Goal: Transaction & Acquisition: Purchase product/service

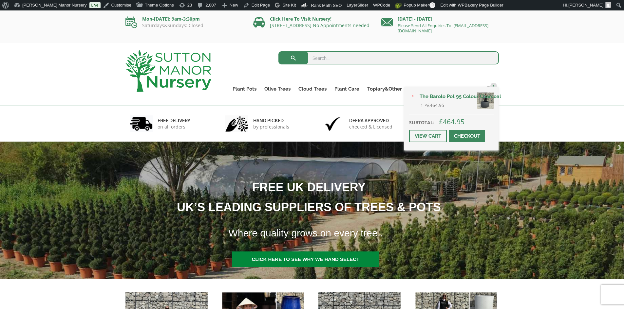
click at [467, 136] on span at bounding box center [467, 136] width 0 height 0
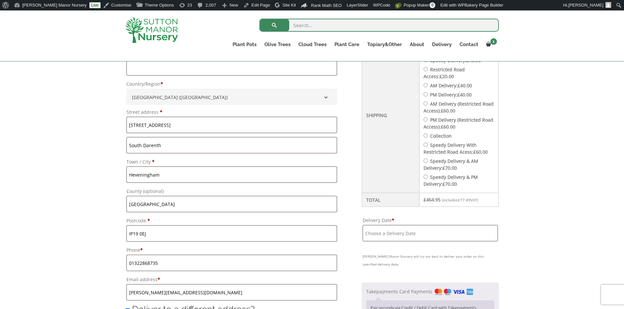
scroll to position [327, 0]
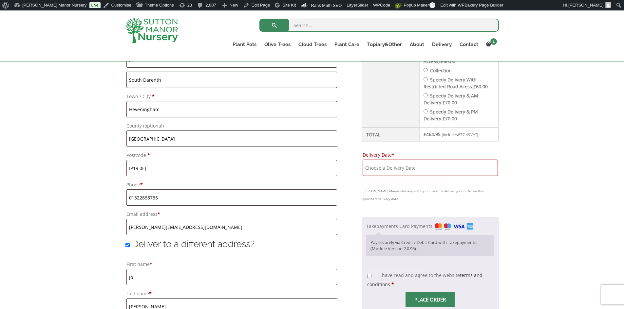
click at [434, 161] on input "Delivery Date *" at bounding box center [430, 168] width 135 height 16
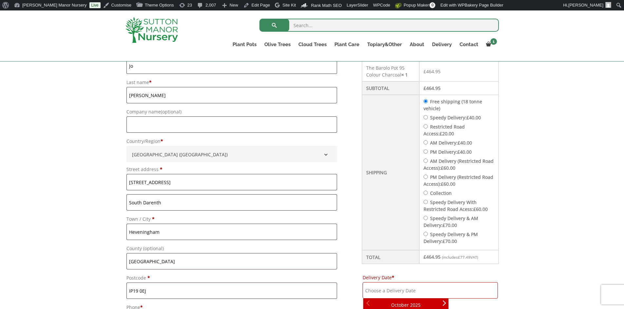
scroll to position [196, 0]
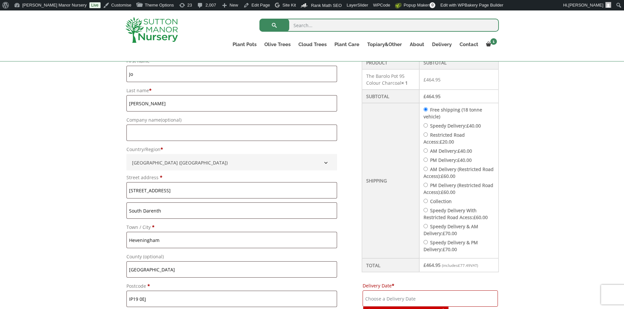
click at [439, 125] on label "Speedy Delivery: £ 40.00" at bounding box center [455, 126] width 51 height 6
click at [428, 125] on input "Speedy Delivery: £ 40.00" at bounding box center [425, 125] width 4 height 4
radio input "true"
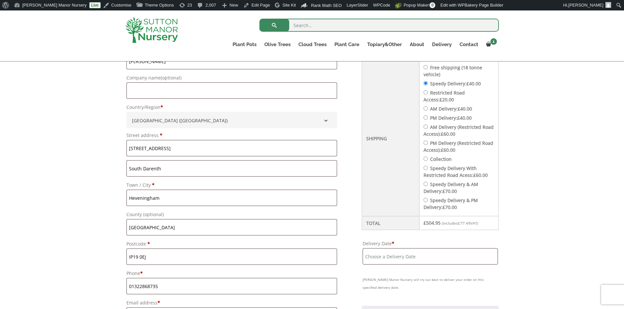
scroll to position [327, 0]
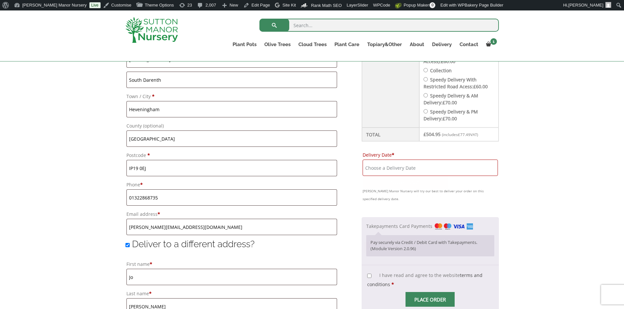
click at [414, 169] on input "Delivery Date *" at bounding box center [430, 168] width 135 height 16
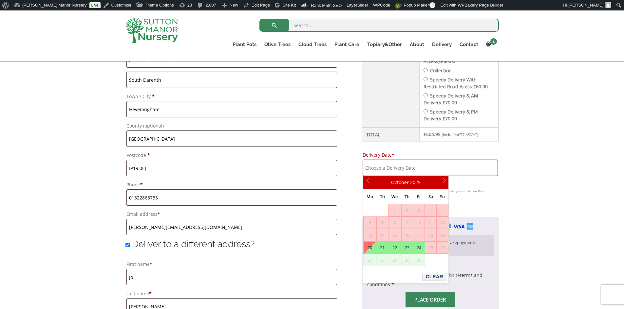
click at [161, 30] on img at bounding box center [151, 30] width 52 height 26
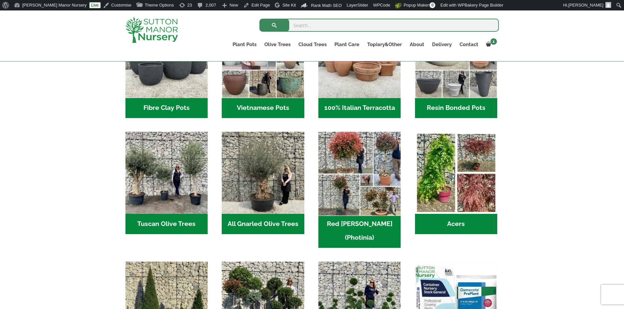
scroll to position [262, 0]
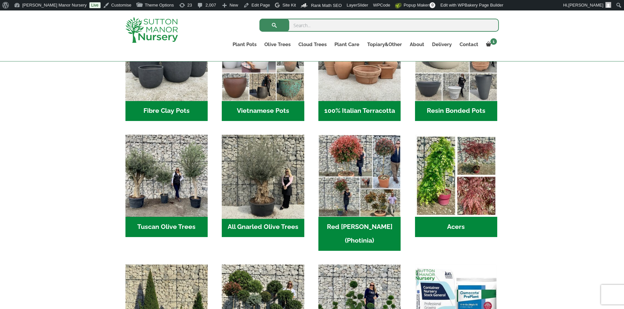
click at [277, 182] on img "Visit product category All Gnarled Olive Trees" at bounding box center [263, 176] width 86 height 86
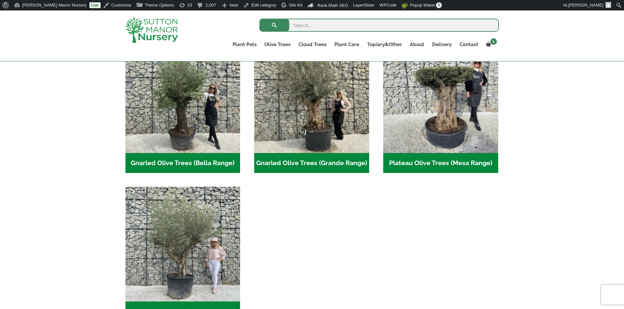
scroll to position [164, 0]
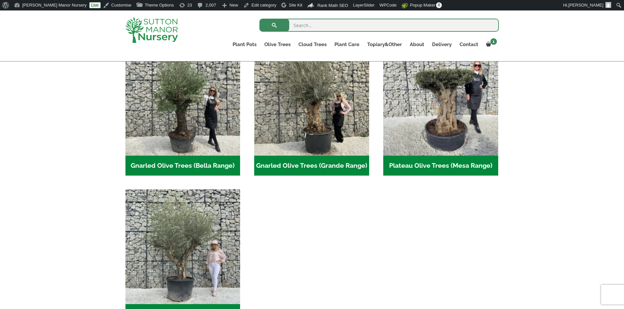
click at [353, 232] on ul "Gnarled Olive Trees (Bella Range) (66) Gnarled Olive Trees (Grande Range) (50) …" at bounding box center [311, 189] width 373 height 297
click at [353, 215] on ul "Gnarled Olive Trees (Bella Range) (66) Gnarled Olive Trees (Grande Range) (50) …" at bounding box center [311, 189] width 373 height 297
